Goal: Check status

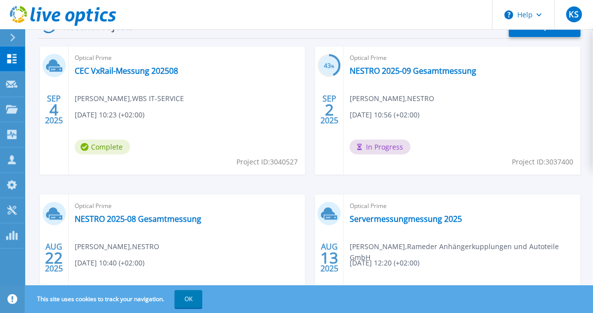
scroll to position [317, 0]
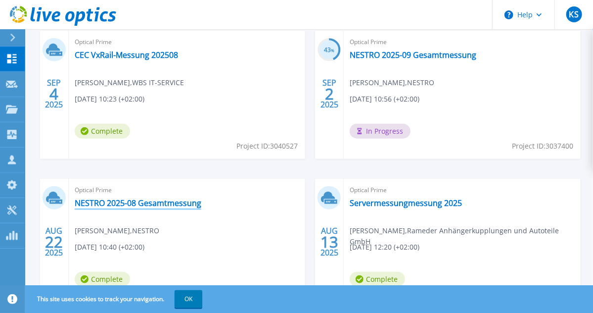
click at [134, 204] on link "NESTRO 2025-08 Gesamtmessung" at bounding box center [138, 203] width 127 height 10
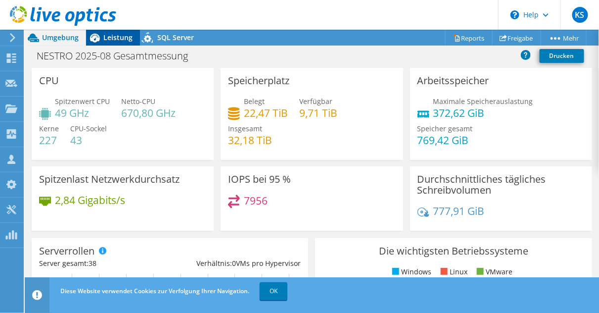
click at [115, 42] on div "Leistung" at bounding box center [113, 38] width 54 height 16
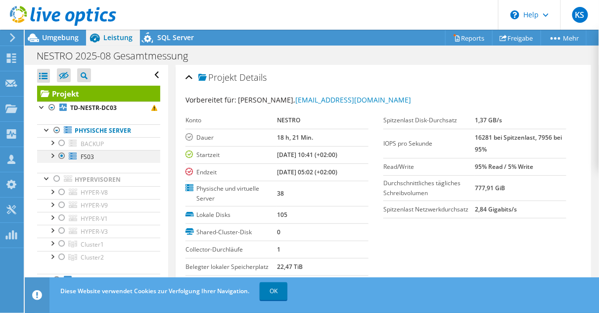
click at [51, 154] on div at bounding box center [52, 155] width 10 height 10
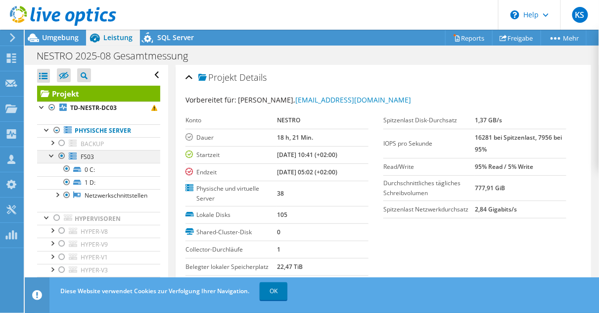
click at [51, 154] on div at bounding box center [52, 155] width 10 height 10
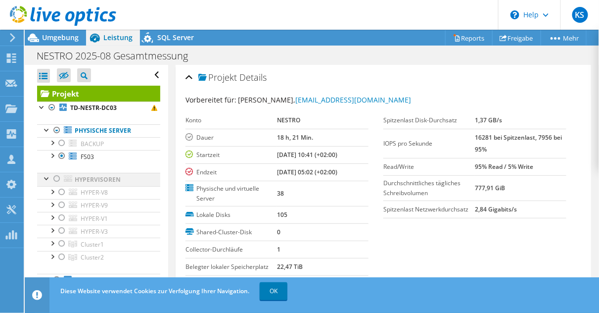
click at [56, 177] on div at bounding box center [57, 179] width 10 height 12
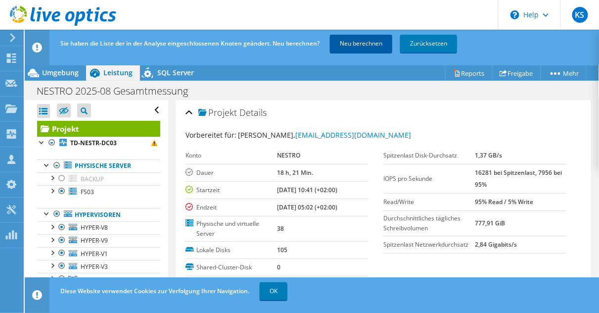
click at [363, 46] on link "Neu berechnen" at bounding box center [361, 44] width 62 height 18
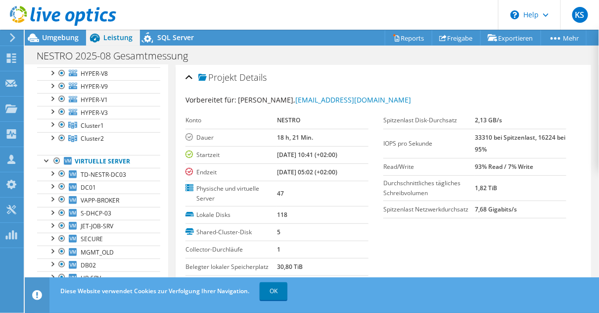
drag, startPoint x: 468, startPoint y: 189, endPoint x: 495, endPoint y: 186, distance: 26.4
click at [495, 186] on tr "Durchschnittliches tägliches Schreibvolumen 1,82 TiB" at bounding box center [474, 187] width 183 height 25
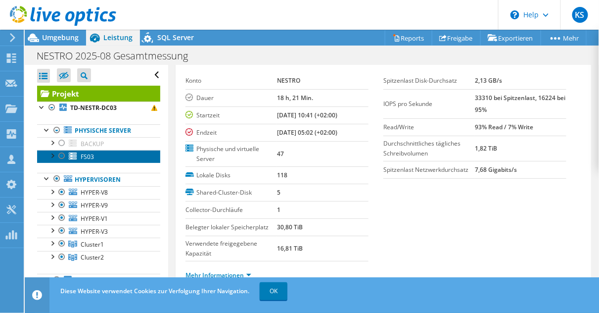
click at [90, 157] on span "FS03" at bounding box center [87, 156] width 13 height 8
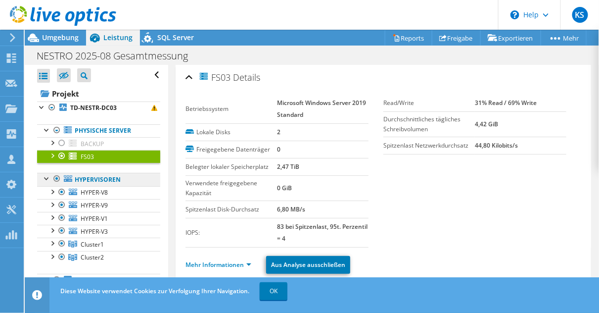
click at [91, 178] on link "Hypervisoren" at bounding box center [98, 179] width 123 height 13
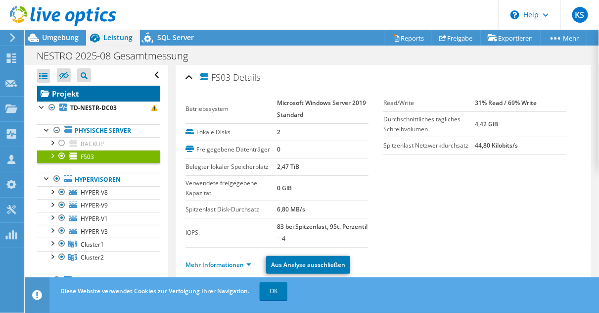
click at [66, 91] on link "Projekt" at bounding box center [98, 94] width 123 height 16
